Goal: Navigation & Orientation: Find specific page/section

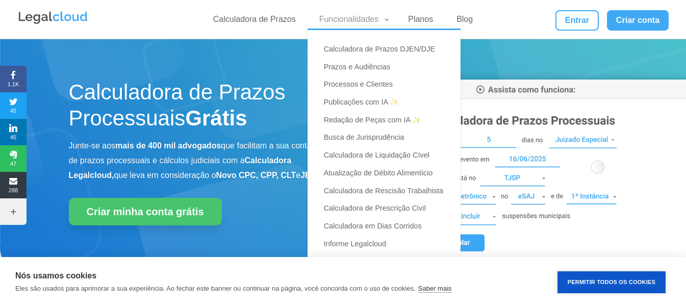
click at [376, 22] on link "Funcionalidades" at bounding box center [352, 21] width 78 height 15
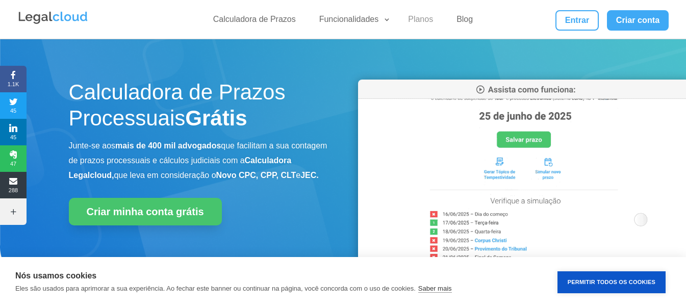
click at [423, 19] on link "Planos" at bounding box center [420, 21] width 37 height 15
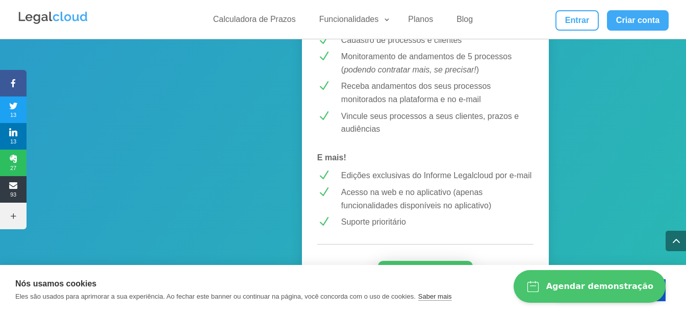
scroll to position [935, 0]
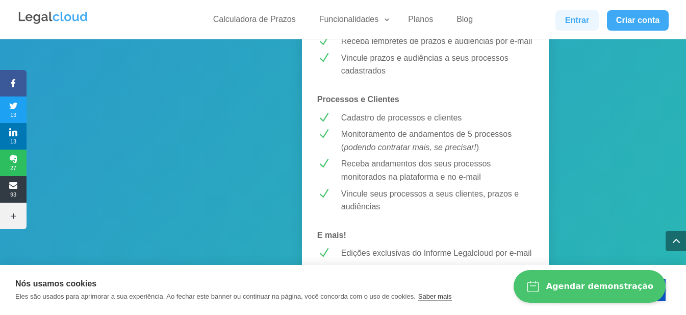
click at [586, 26] on link "Entrar" at bounding box center [577, 20] width 43 height 20
